Goal: Navigation & Orientation: Understand site structure

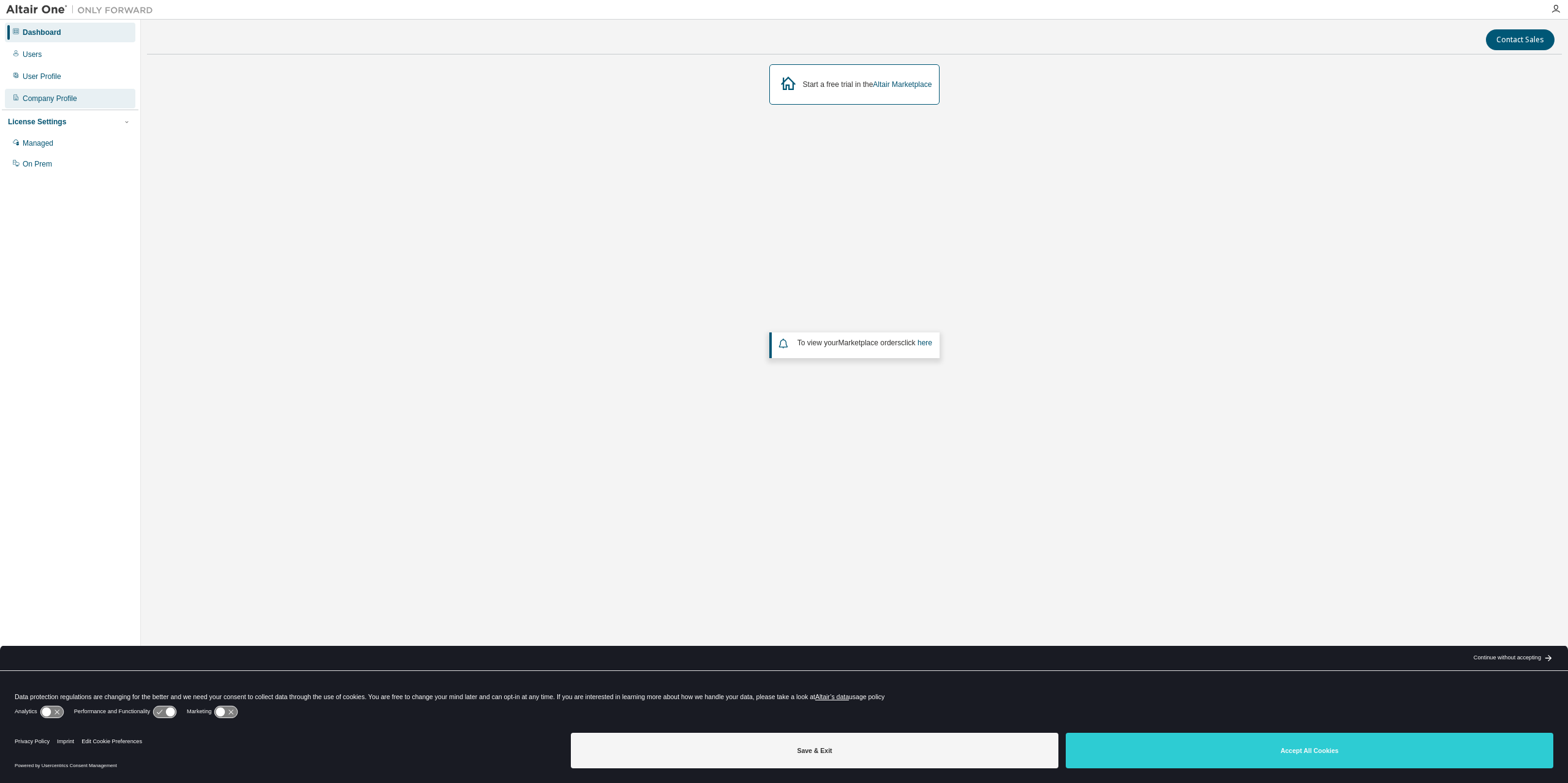
click at [45, 94] on div "Company Profile" at bounding box center [50, 98] width 55 height 10
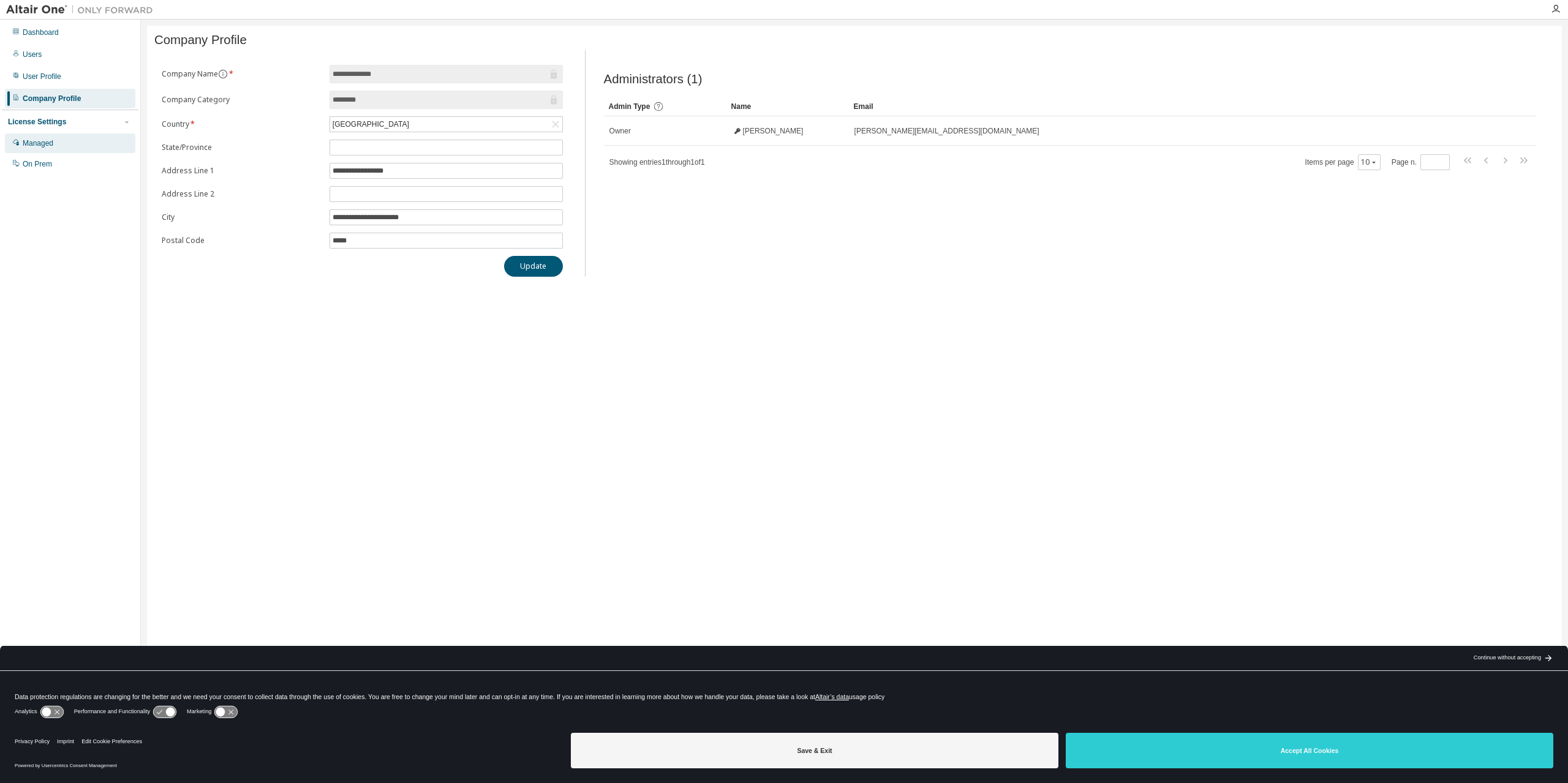
click at [39, 140] on div "Managed" at bounding box center [38, 143] width 30 height 10
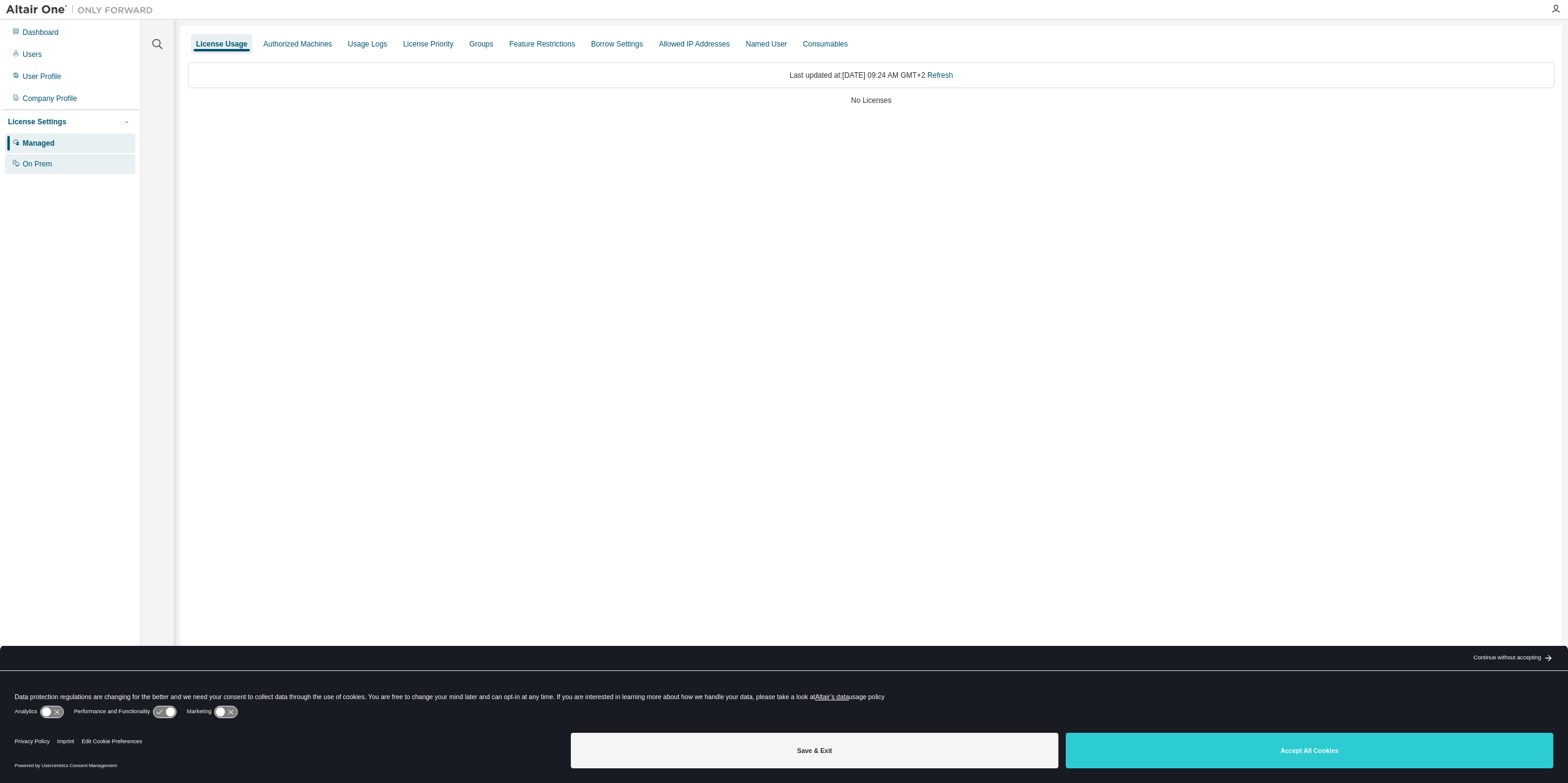
click at [38, 162] on div "On Prem" at bounding box center [38, 164] width 29 height 10
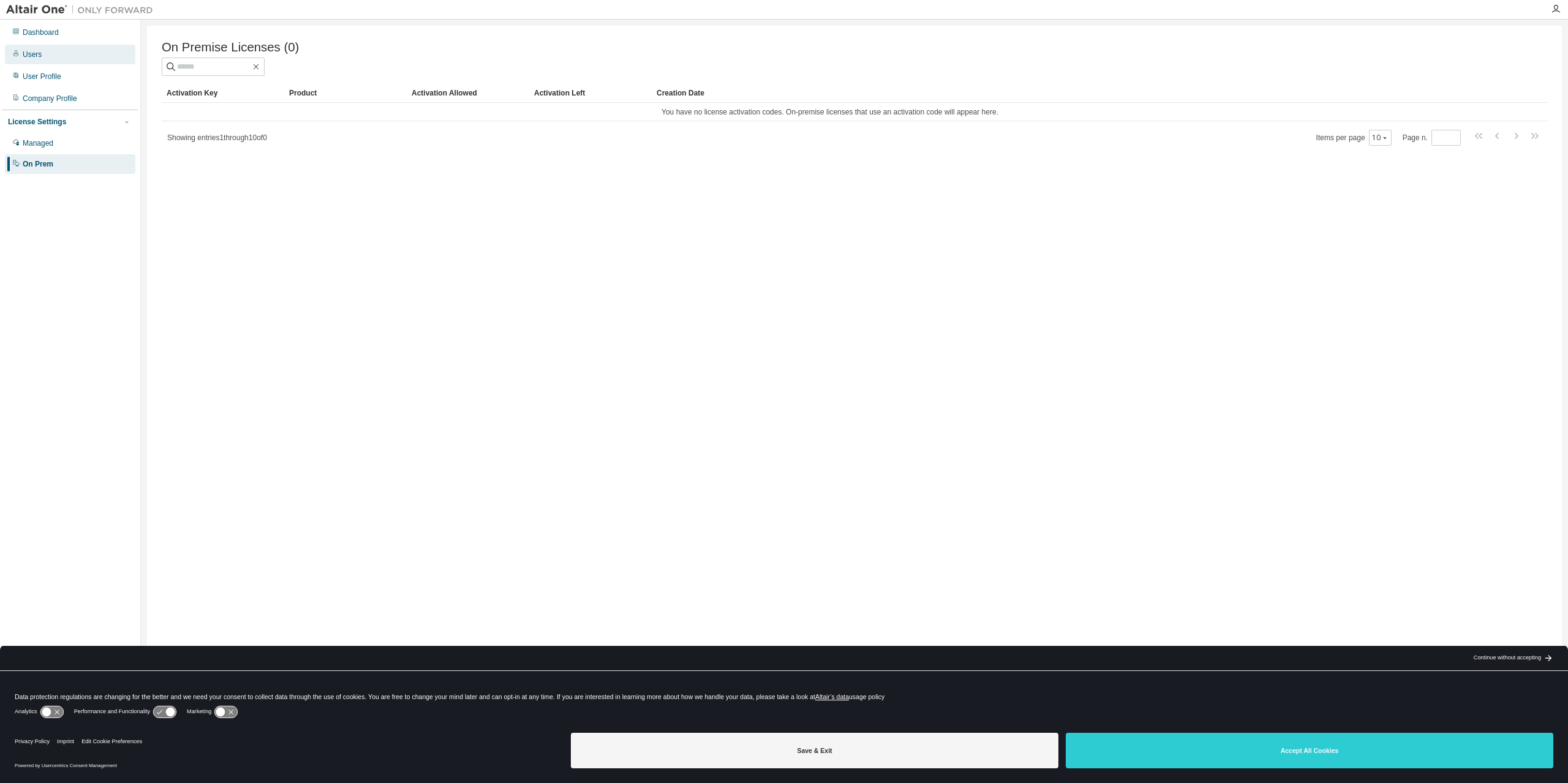
click at [30, 56] on div "Users" at bounding box center [32, 55] width 19 height 10
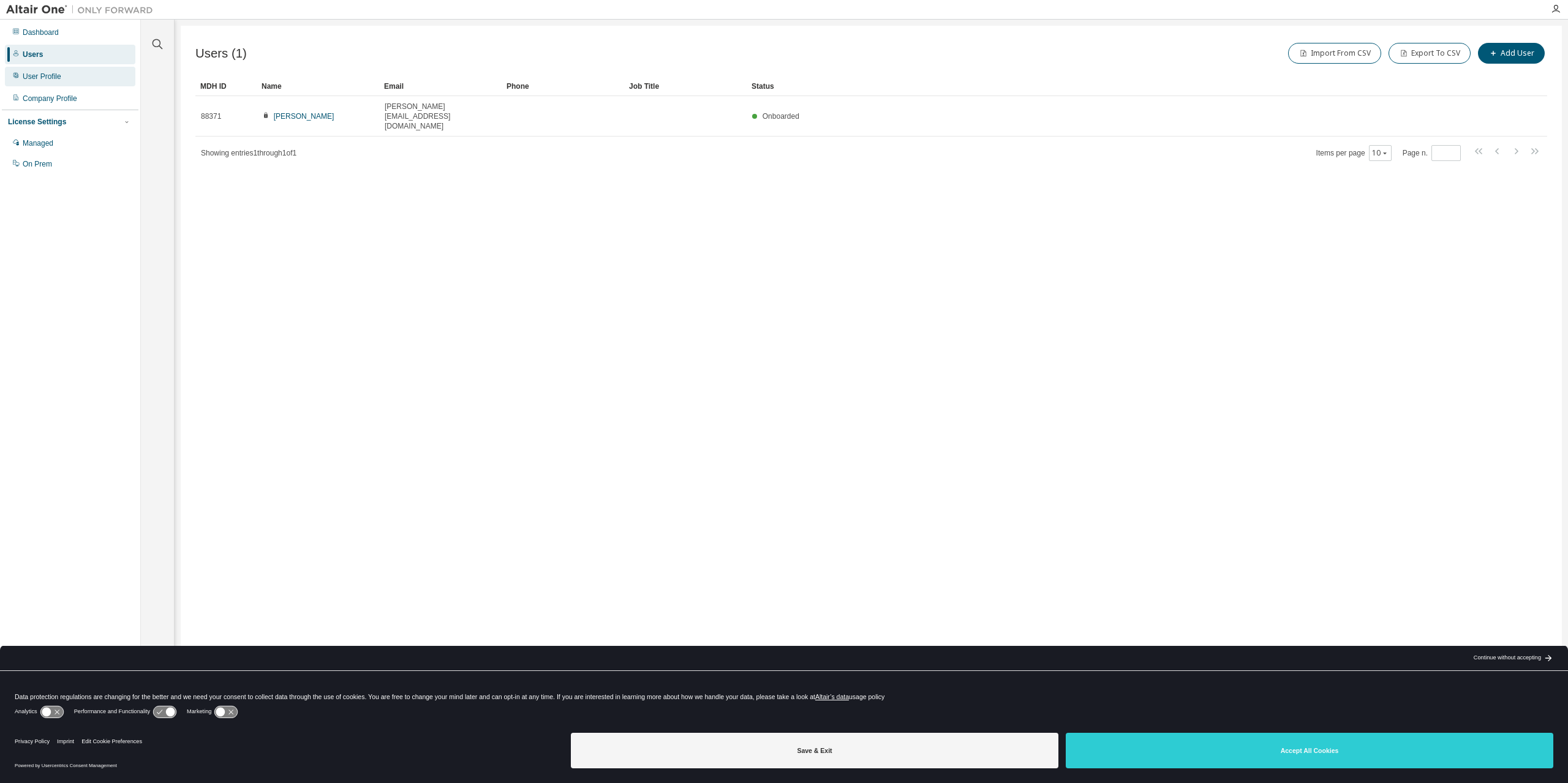
click at [33, 74] on div "User Profile" at bounding box center [42, 77] width 38 height 10
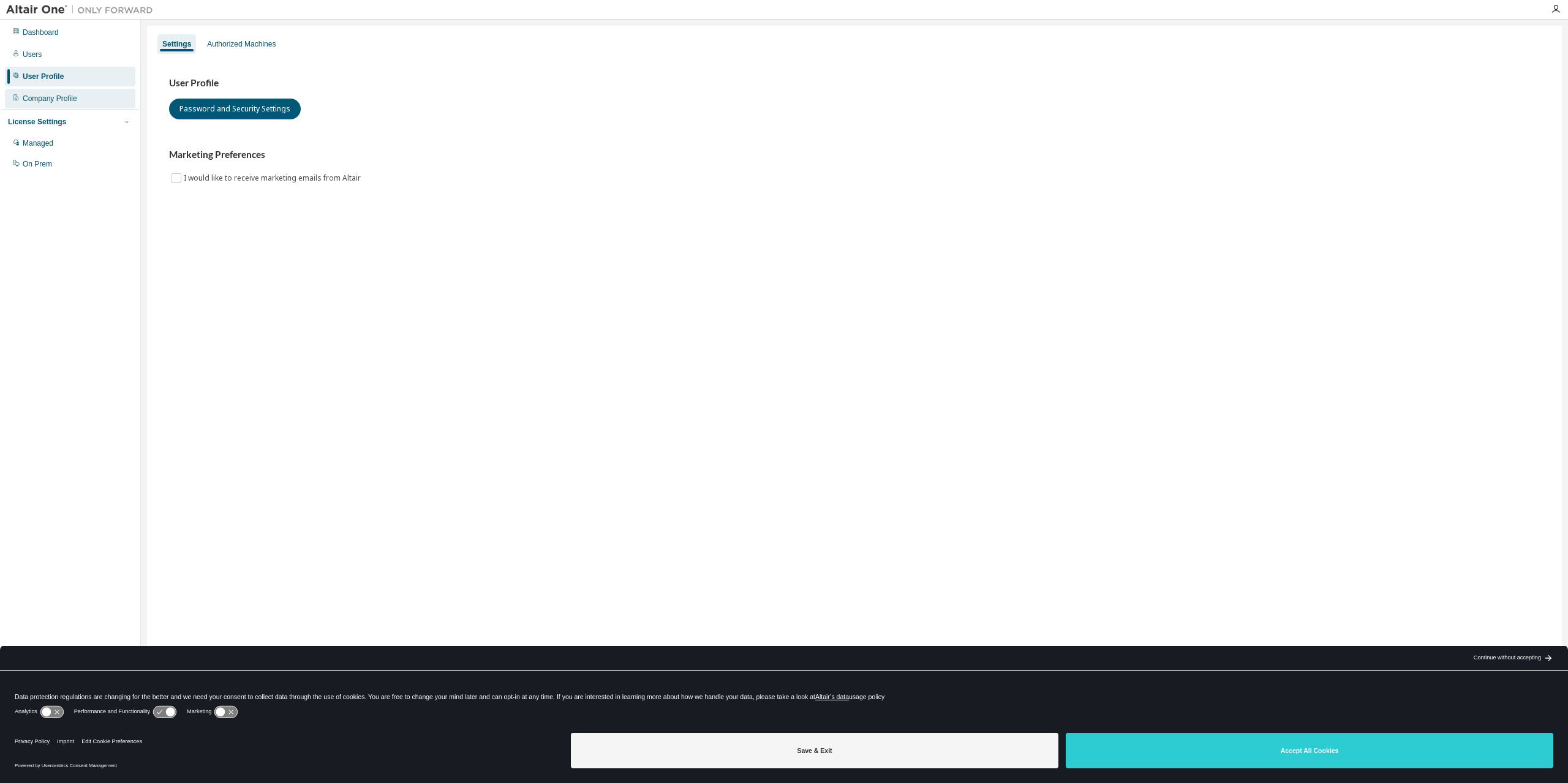
click at [38, 94] on div "Company Profile" at bounding box center [50, 98] width 55 height 10
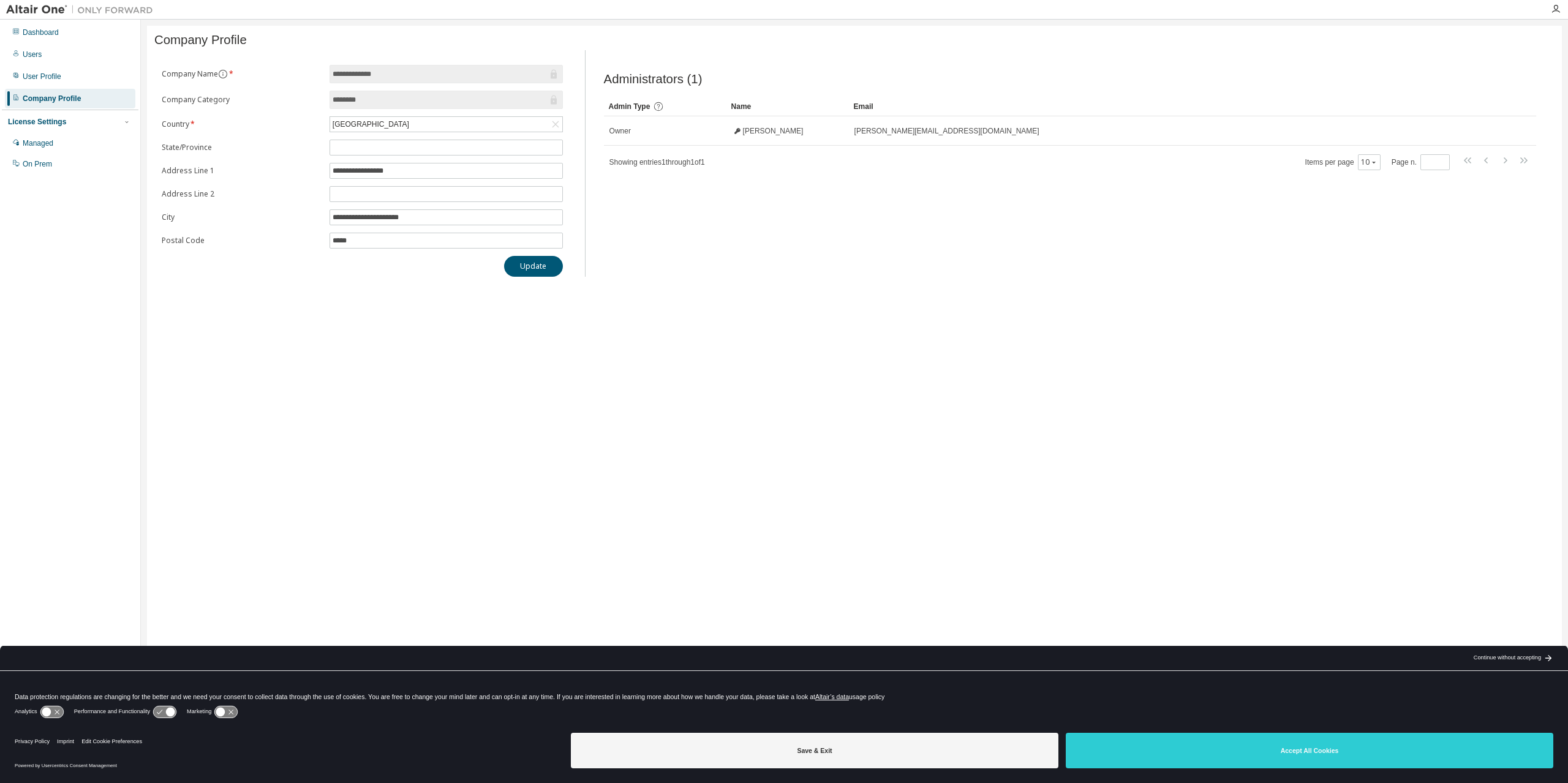
click at [34, 8] on img at bounding box center [82, 9] width 153 height 12
click at [35, 33] on div "Dashboard" at bounding box center [41, 33] width 36 height 10
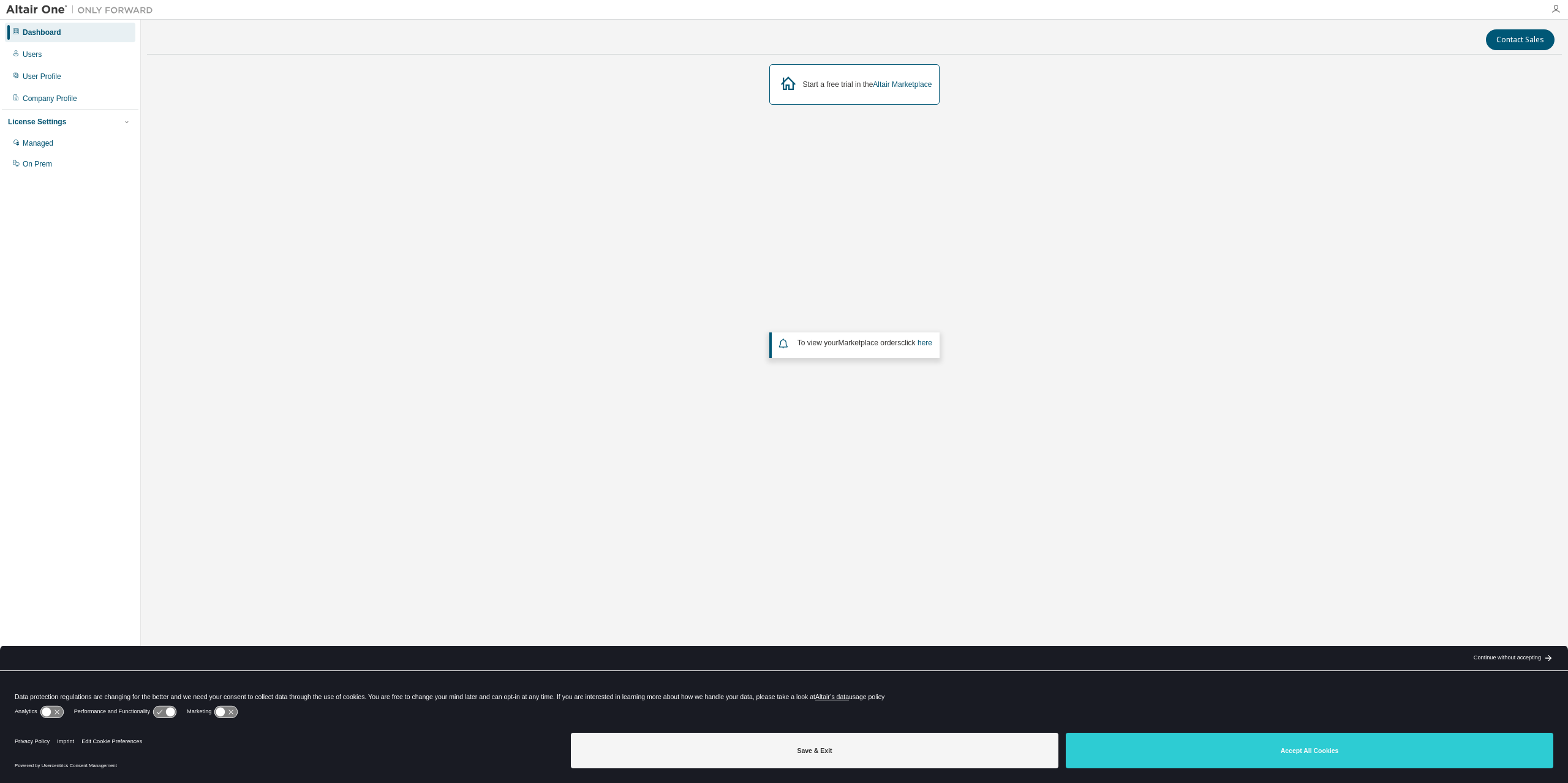
click at [1558, 9] on icon "button" at bounding box center [1556, 9] width 10 height 10
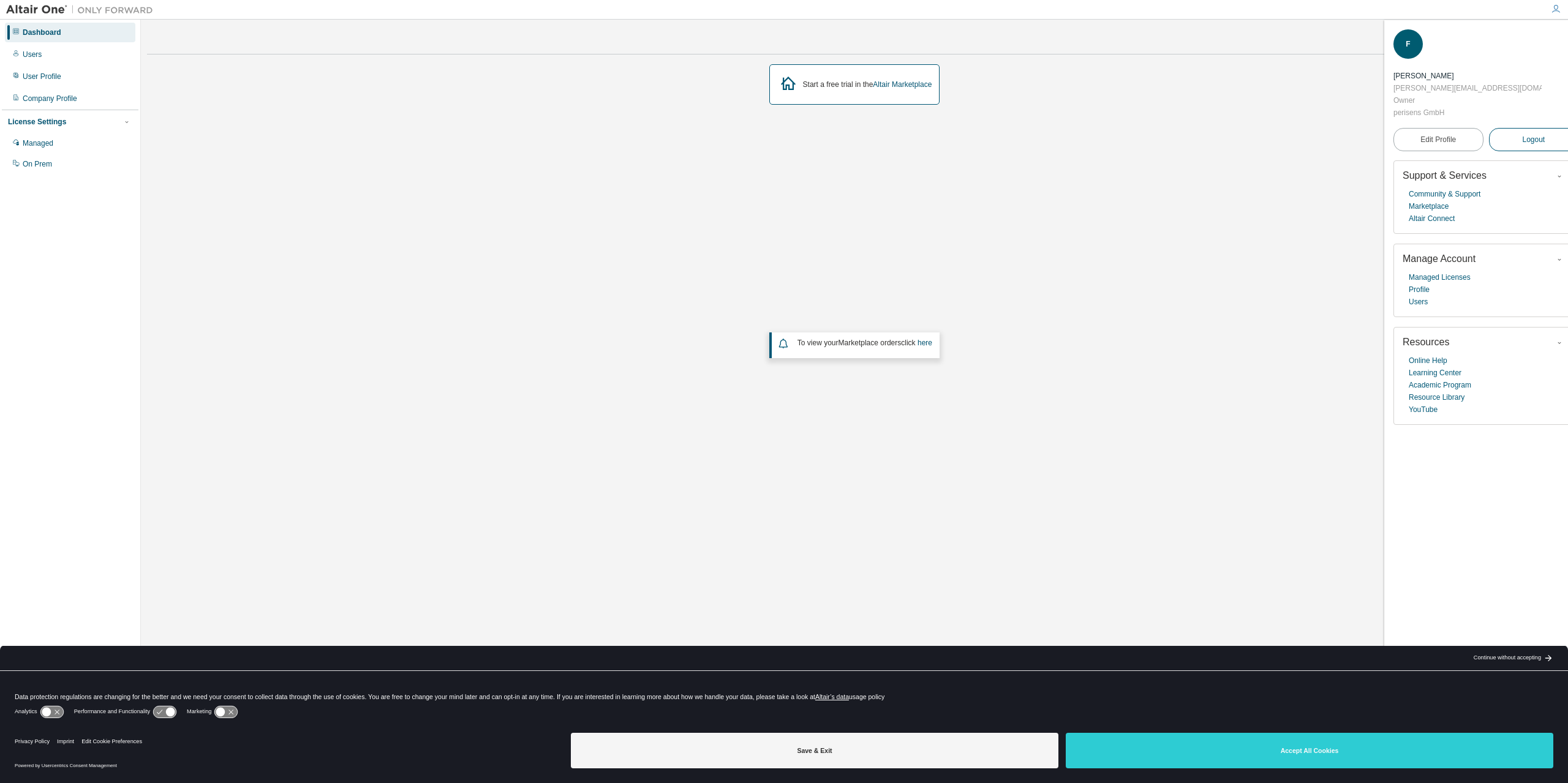
click at [1533, 128] on button "Logout" at bounding box center [1534, 139] width 90 height 23
